Goal: Entertainment & Leisure: Consume media (video, audio)

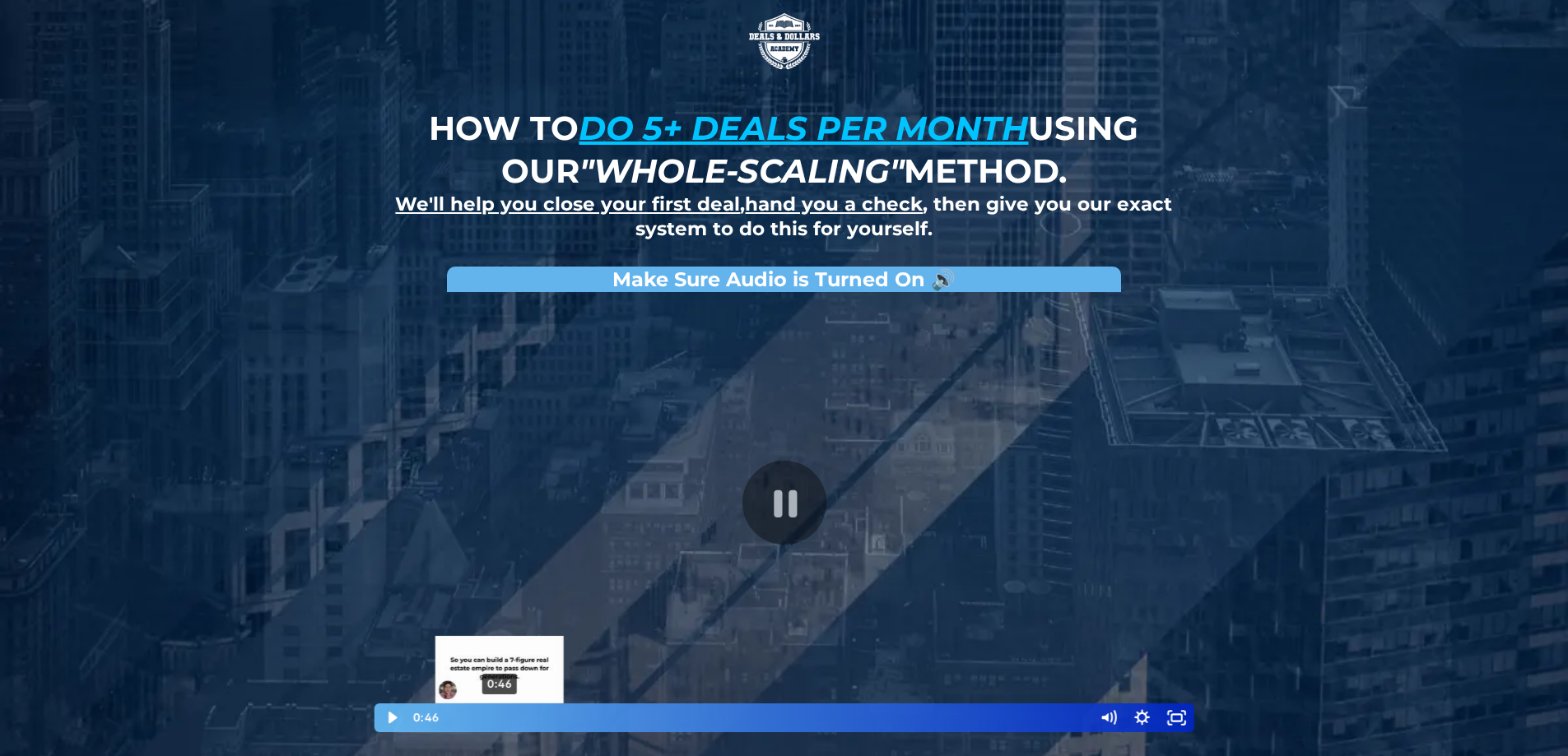
click at [500, 714] on div "0:46" at bounding box center [765, 718] width 634 height 29
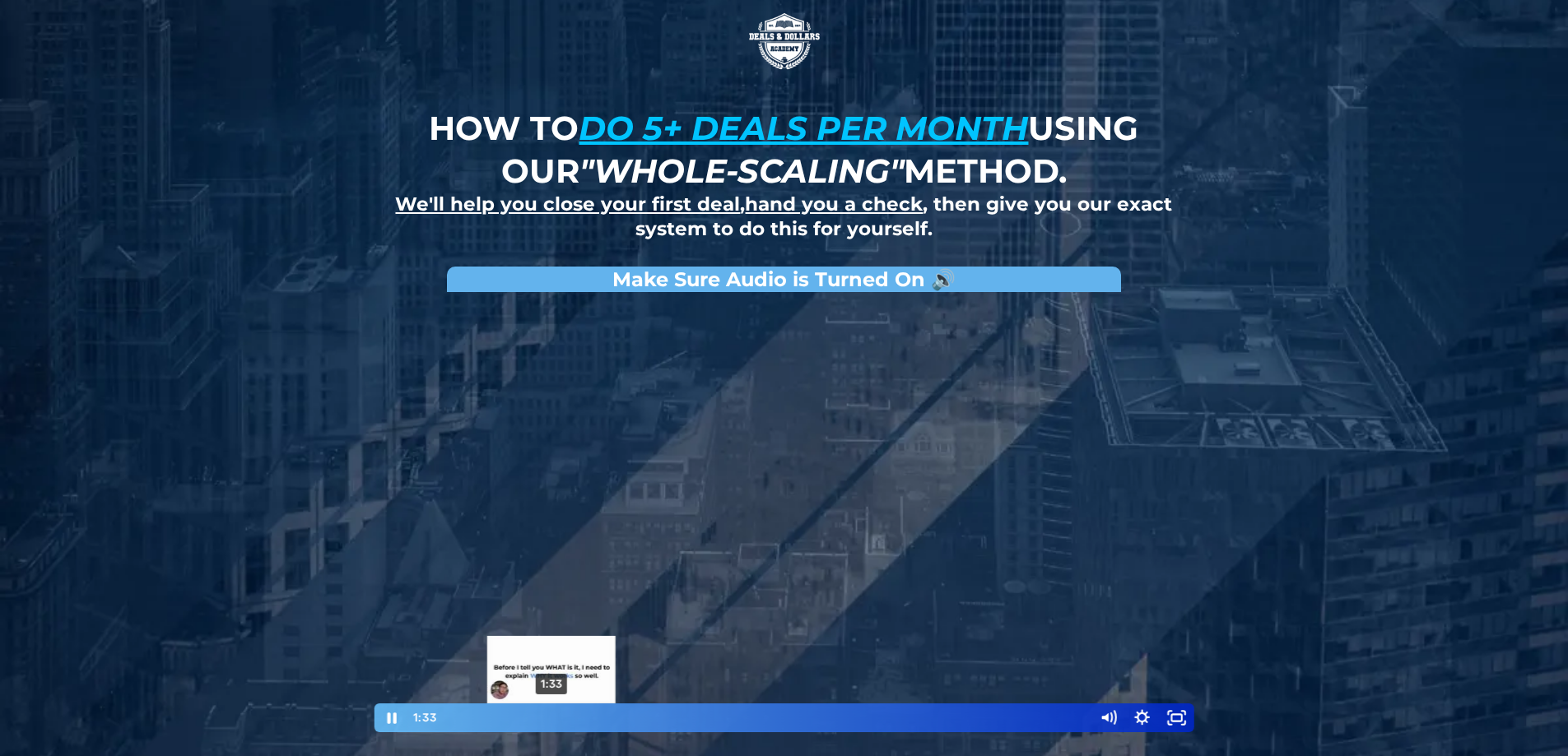
click at [552, 717] on div "1:33" at bounding box center [765, 718] width 634 height 29
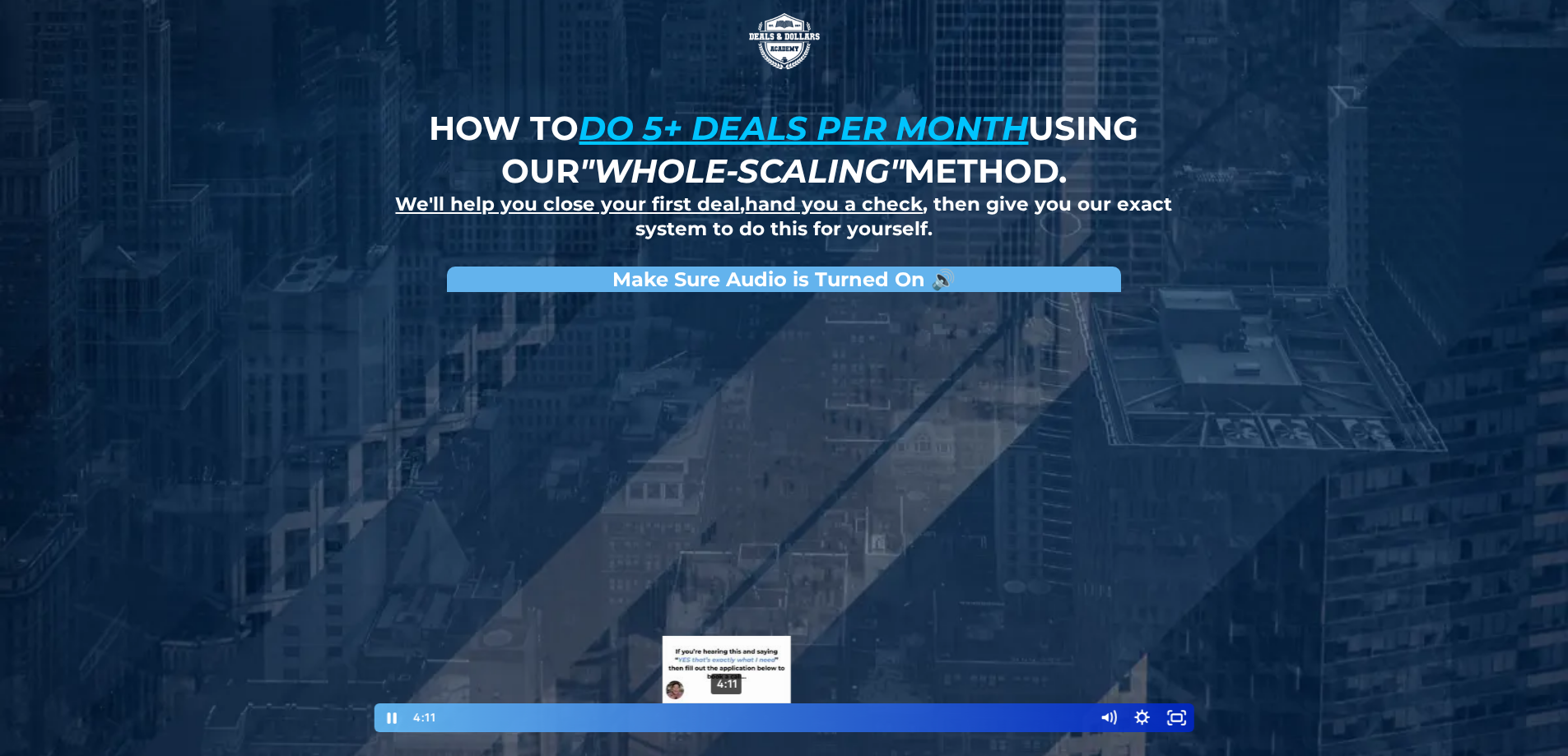
click at [727, 718] on div "4:11" at bounding box center [765, 718] width 634 height 29
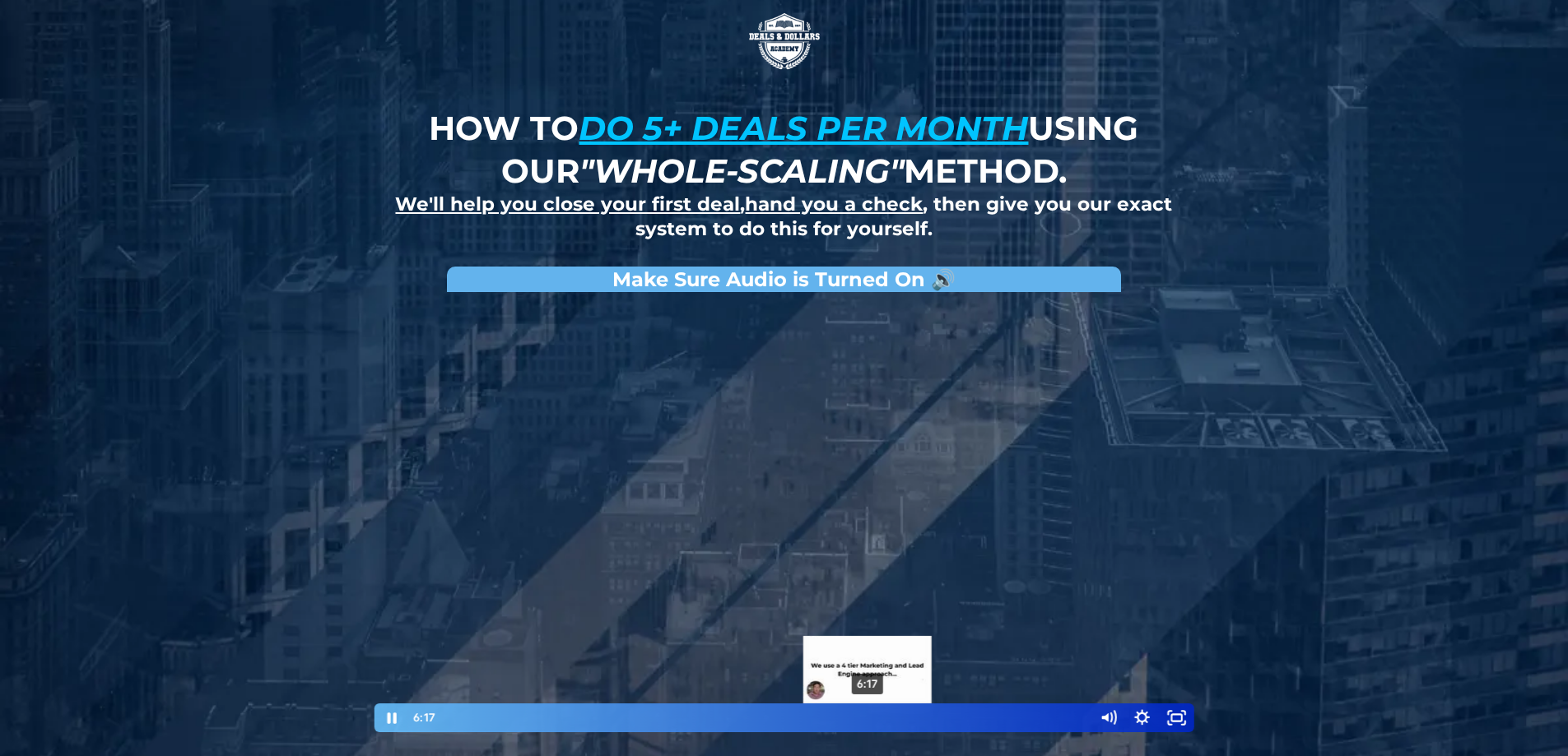
click at [868, 721] on div "6:17" at bounding box center [765, 718] width 634 height 29
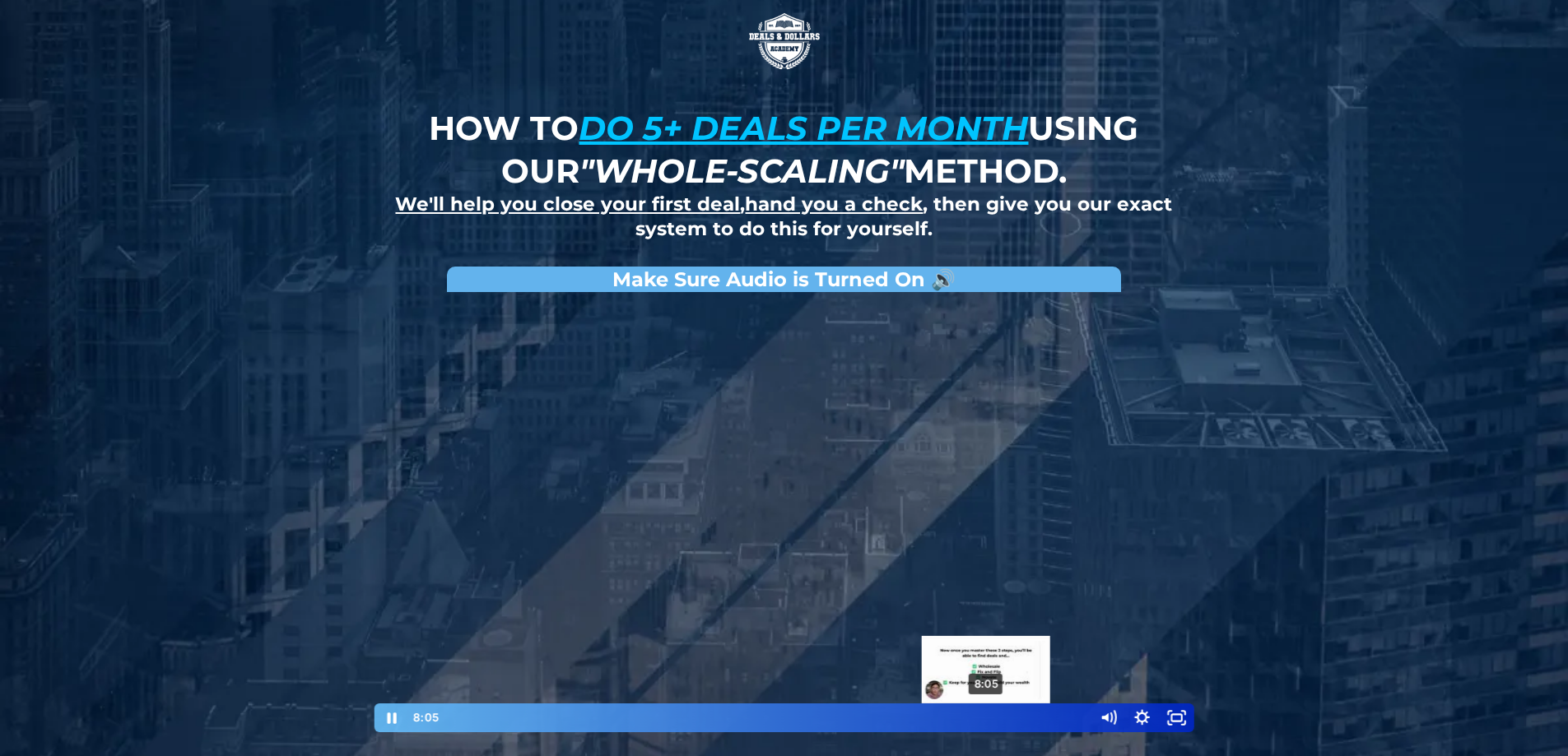
click at [987, 720] on div "8:05" at bounding box center [765, 718] width 634 height 29
click at [1066, 720] on div "8:49" at bounding box center [765, 718] width 634 height 29
